Goal: Information Seeking & Learning: Learn about a topic

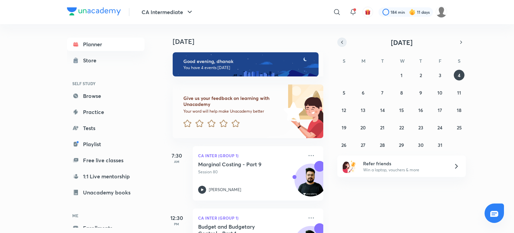
click at [342, 42] on icon "button" at bounding box center [342, 42] width 5 height 6
click at [402, 111] on abbr "17" at bounding box center [402, 110] width 4 height 6
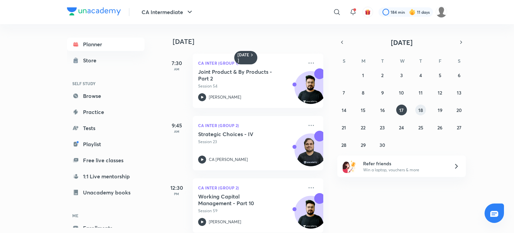
click at [423, 110] on abbr "18" at bounding box center [421, 110] width 5 height 6
click at [363, 111] on abbr "15" at bounding box center [363, 110] width 5 height 6
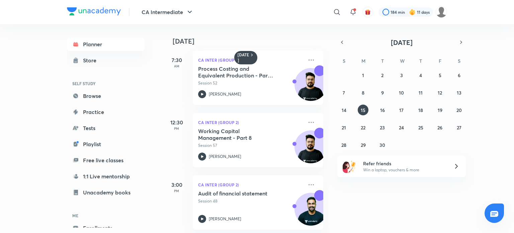
scroll to position [10, 0]
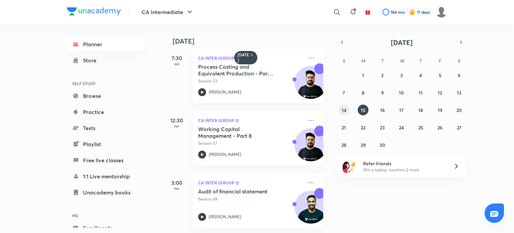
click at [344, 110] on abbr "14" at bounding box center [344, 110] width 5 height 6
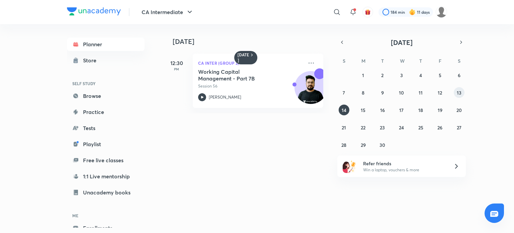
click at [458, 92] on abbr "13" at bounding box center [459, 92] width 5 height 6
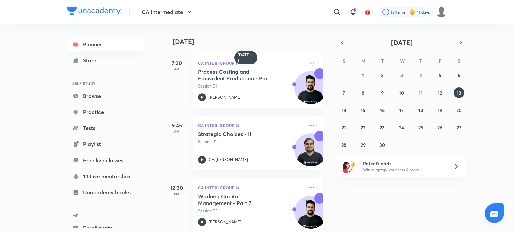
scroll to position [72, 0]
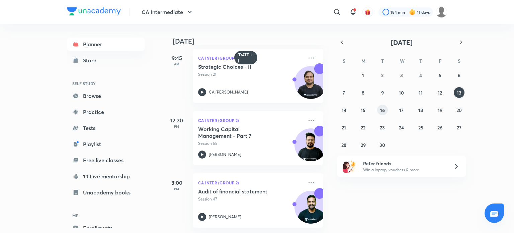
click at [380, 108] on abbr "16" at bounding box center [382, 110] width 5 height 6
click at [411, 108] on div "31 1 2 3 4 5 6 7 8 9 10 11 12 13 14 15 16 17 18 19 20 21 22 23 24 25 26 27 28 2…" at bounding box center [402, 110] width 129 height 80
click at [424, 108] on button "18" at bounding box center [421, 110] width 11 height 11
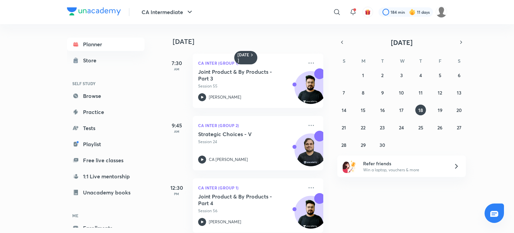
scroll to position [10, 0]
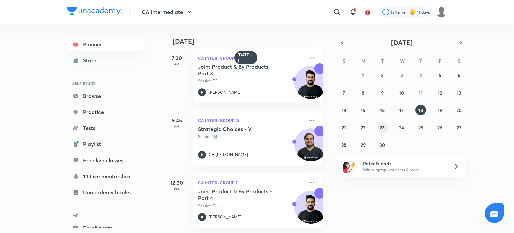
click at [383, 129] on abbr "23" at bounding box center [382, 127] width 5 height 6
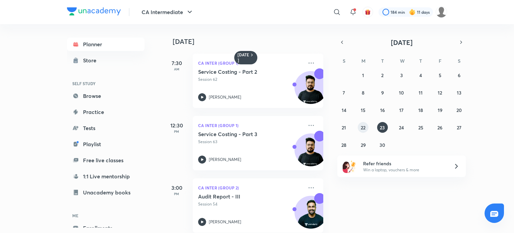
click at [366, 125] on button "22" at bounding box center [363, 127] width 11 height 11
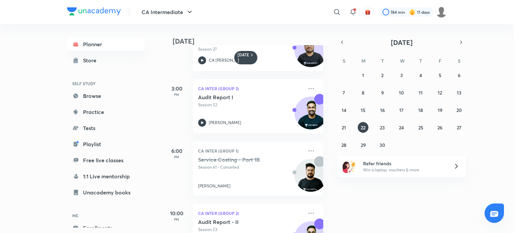
scroll to position [135, 0]
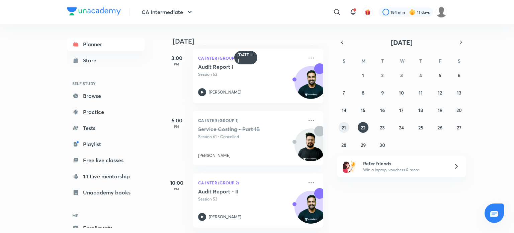
click at [343, 128] on abbr "21" at bounding box center [344, 127] width 4 height 6
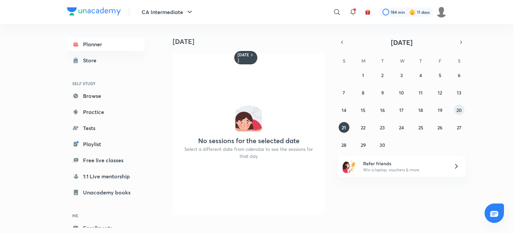
click at [456, 111] on button "20" at bounding box center [459, 110] width 11 height 11
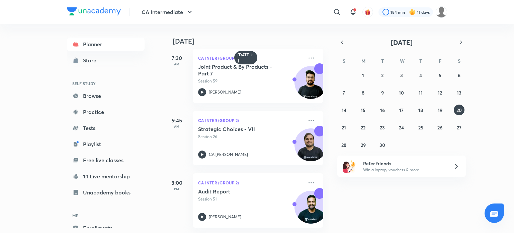
scroll to position [0, 0]
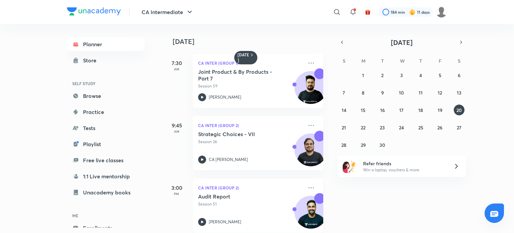
click at [209, 218] on div "[PERSON_NAME]" at bounding box center [250, 222] width 105 height 8
